Goal: Complete application form

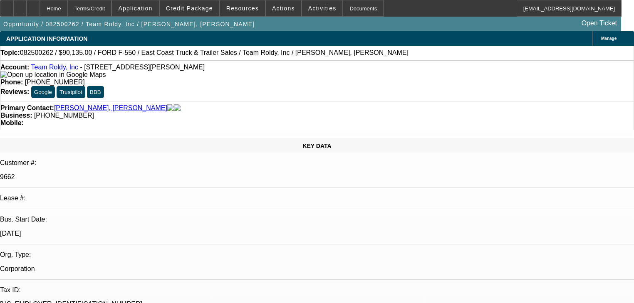
select select "0"
select select "1"
select select "3"
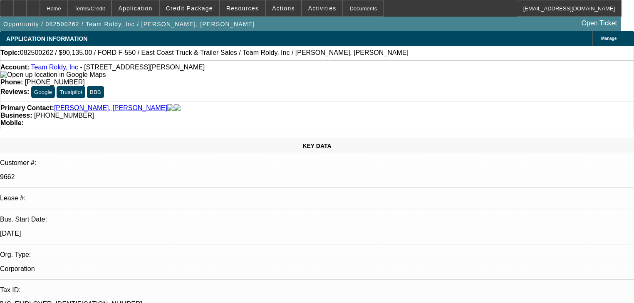
select select "6"
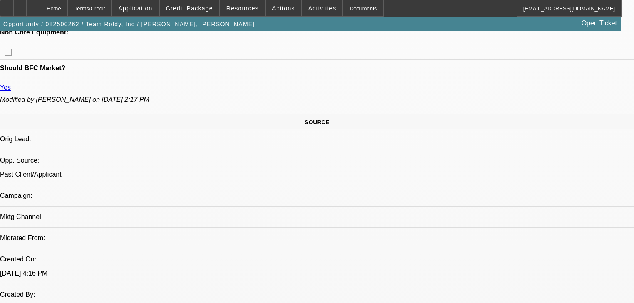
scroll to position [133, 0]
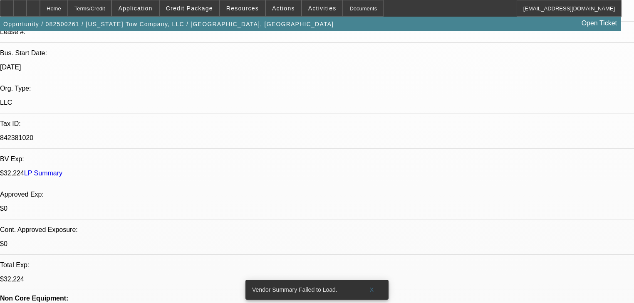
select select "0"
select select "2"
select select "0.1"
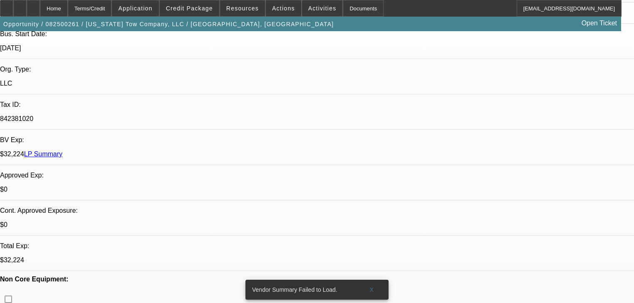
select select "1"
select select "2"
select select "4"
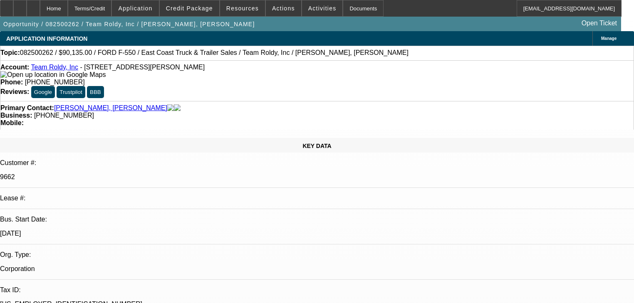
select select "0"
select select "3"
select select "0"
select select "6"
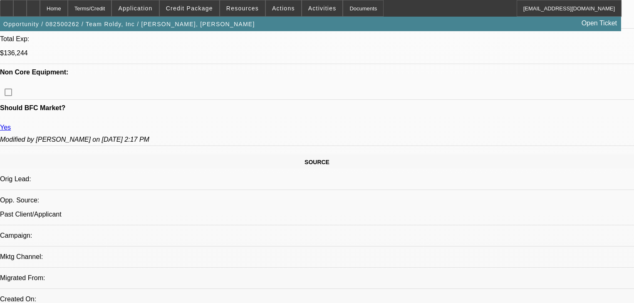
scroll to position [399, 0]
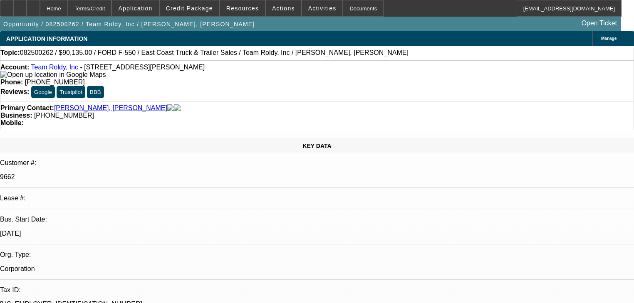
select select "0"
select select "3"
select select "0"
select select "6"
